Goal: Task Accomplishment & Management: Manage account settings

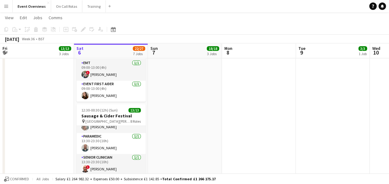
scroll to position [431, 0]
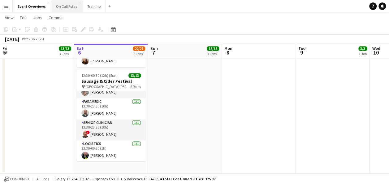
click at [60, 9] on button "On Call Rotas Close" at bounding box center [66, 6] width 31 height 12
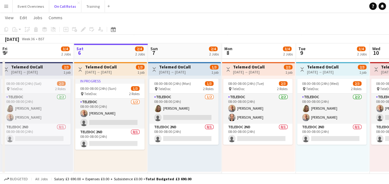
scroll to position [135, 0]
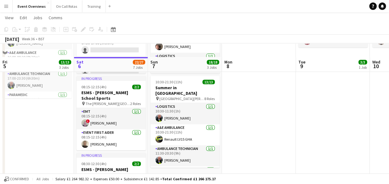
scroll to position [131, 0]
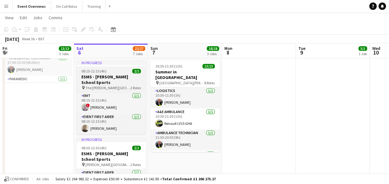
click at [104, 79] on h3 "ESMS - [PERSON_NAME] School Sports" at bounding box center [110, 79] width 69 height 11
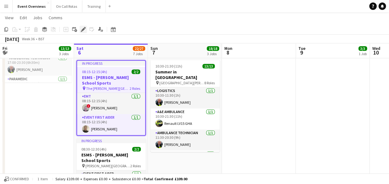
click at [81, 31] on icon at bounding box center [82, 31] width 2 height 2
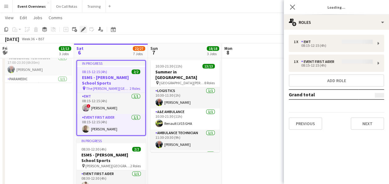
type input "**********"
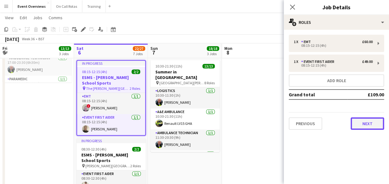
click at [358, 126] on button "Next" at bounding box center [367, 123] width 33 height 12
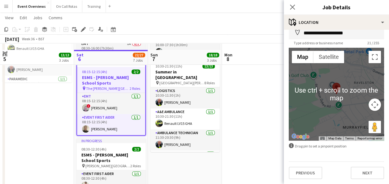
scroll to position [138, 0]
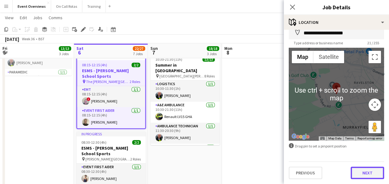
click at [364, 172] on button "Next" at bounding box center [367, 173] width 33 height 12
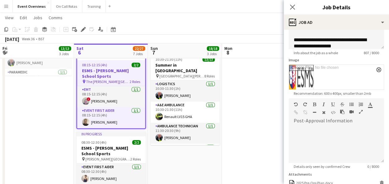
scroll to position [141, 0]
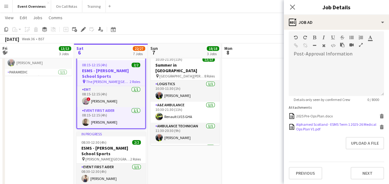
click at [324, 126] on div "Alphamed Scotland - ESMS Term 1 2025-26 Medical Ops Plan V1.pdf" at bounding box center [337, 126] width 82 height 9
